Goal: Navigation & Orientation: Find specific page/section

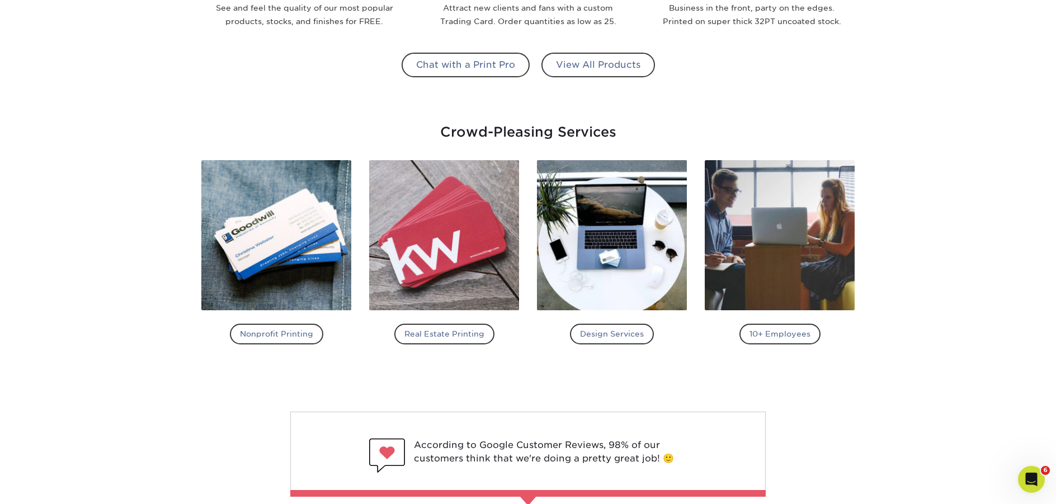
scroll to position [2085, 0]
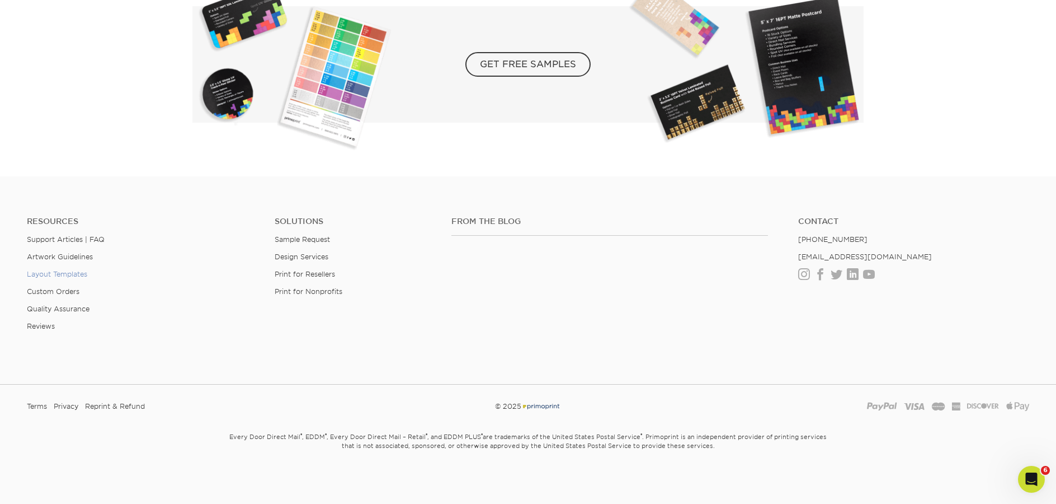
click at [56, 272] on link "Layout Templates" at bounding box center [57, 274] width 60 height 8
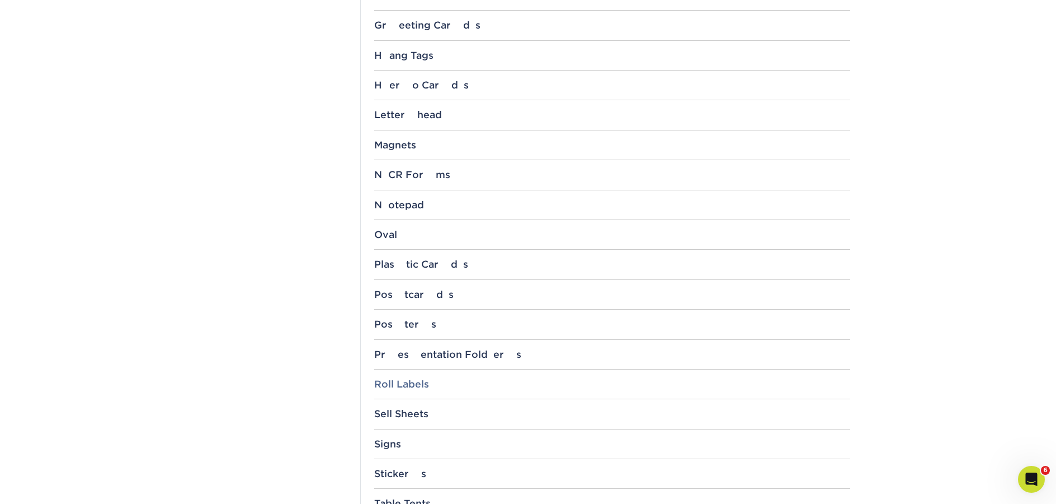
scroll to position [1061, 0]
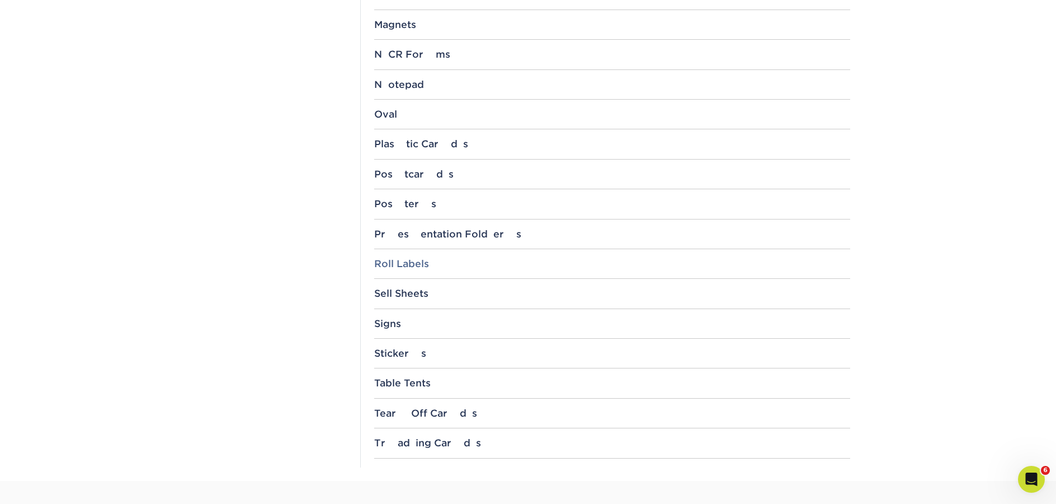
click at [417, 267] on div "Roll Labels" at bounding box center [612, 263] width 476 height 11
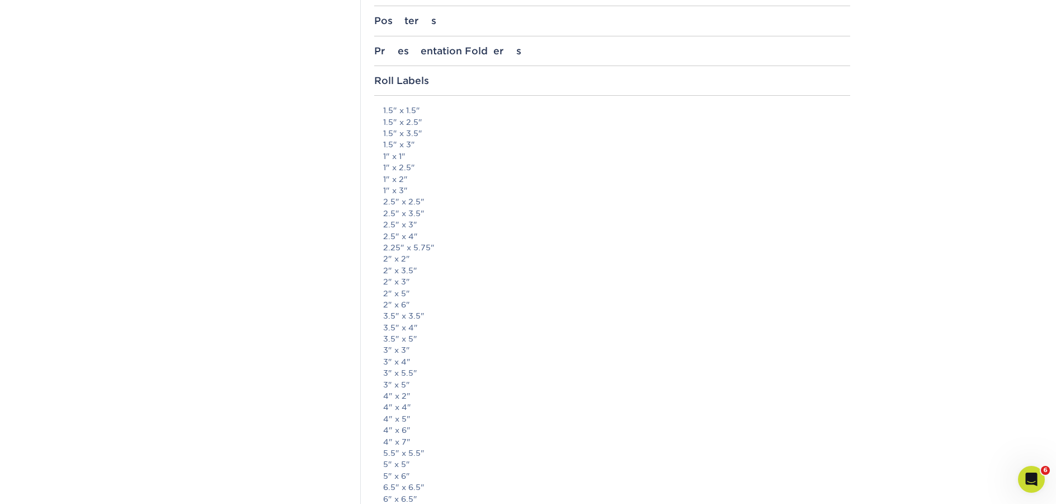
scroll to position [1310, 0]
click at [406, 318] on link "3" x 5"" at bounding box center [396, 318] width 27 height 9
